Goal: Transaction & Acquisition: Download file/media

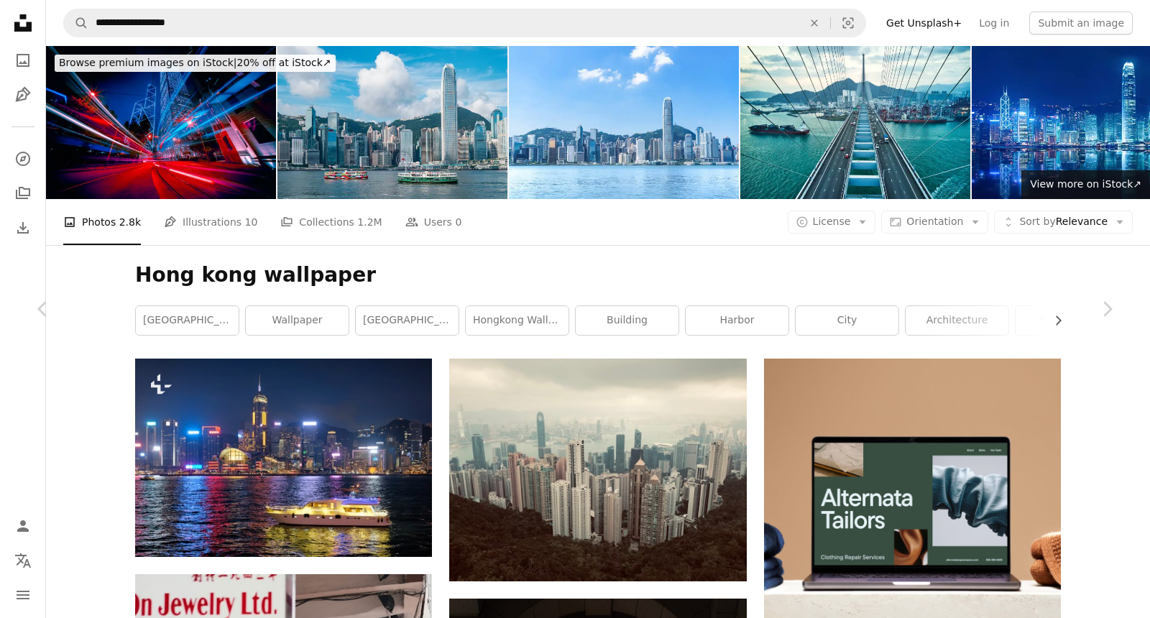
scroll to position [9763, 0]
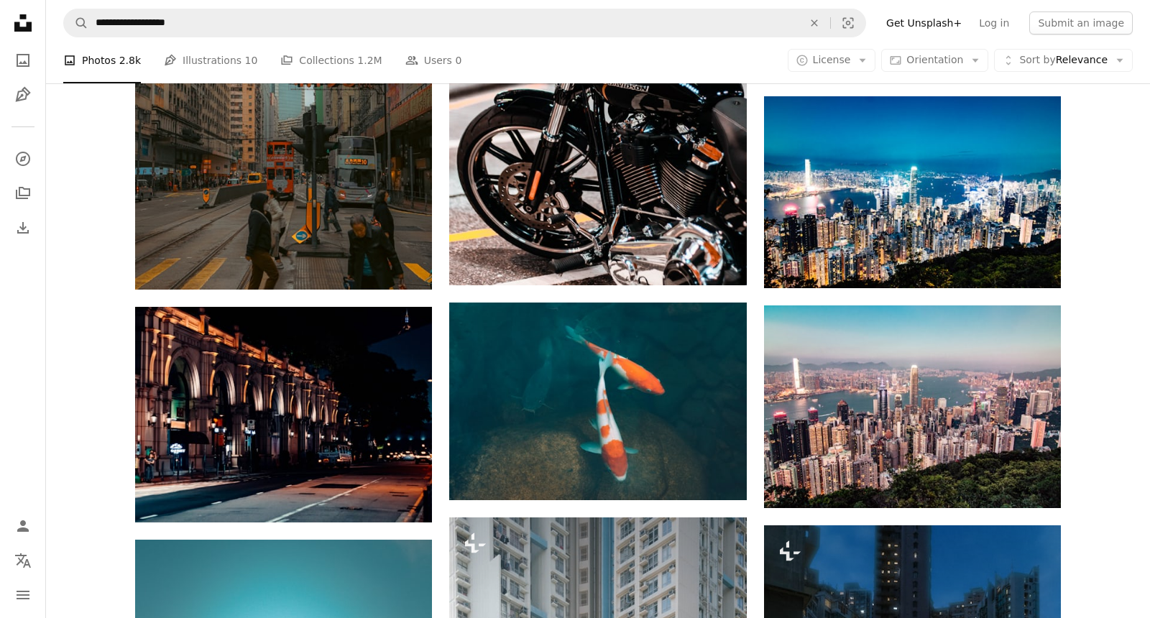
scroll to position [9845, 0]
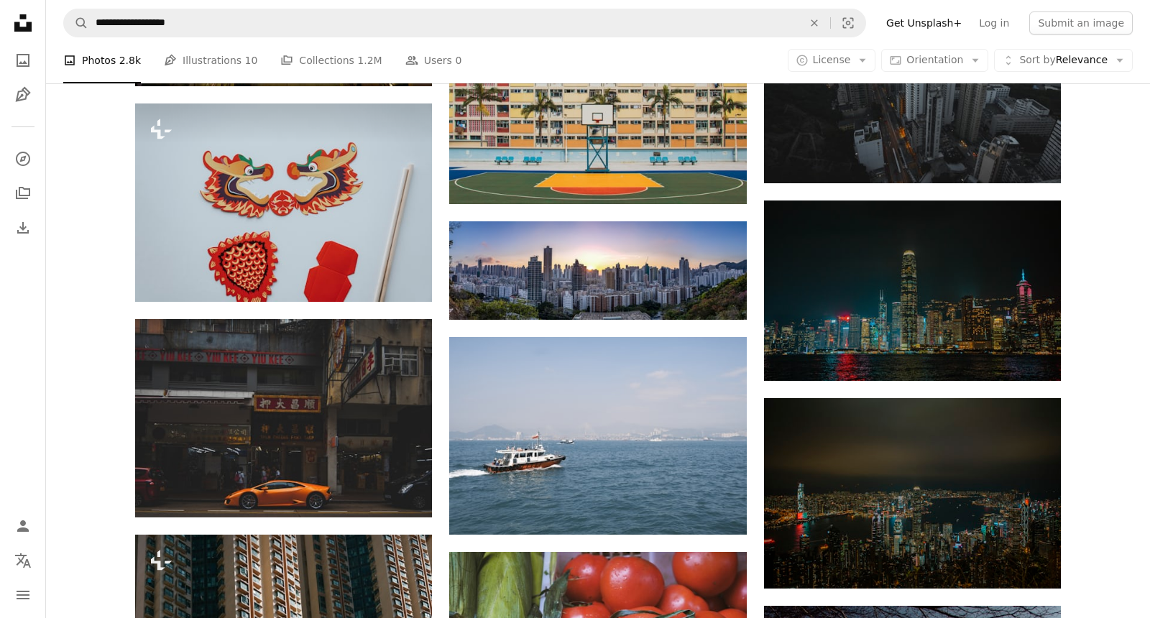
scroll to position [13271, 0]
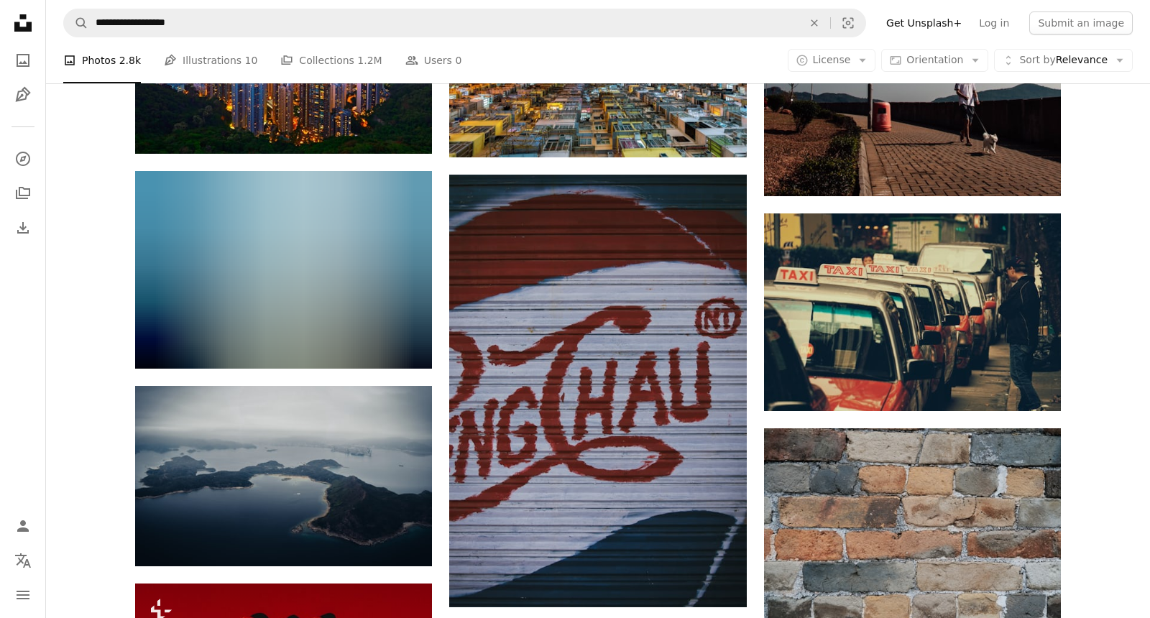
scroll to position [14457, 0]
